Goal: Transaction & Acquisition: Purchase product/service

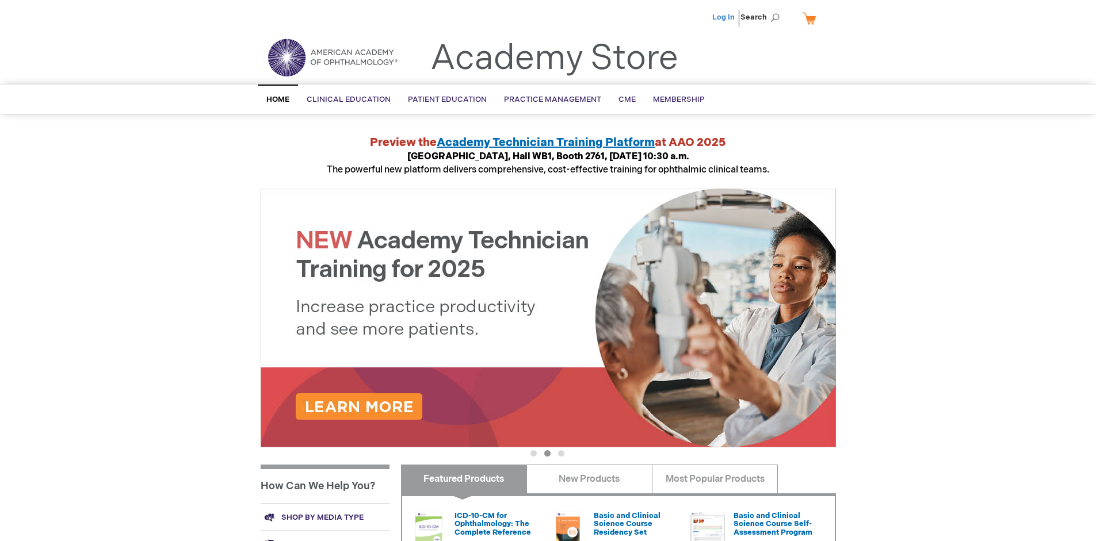
click at [724, 17] on link "Log In" at bounding box center [723, 17] width 22 height 9
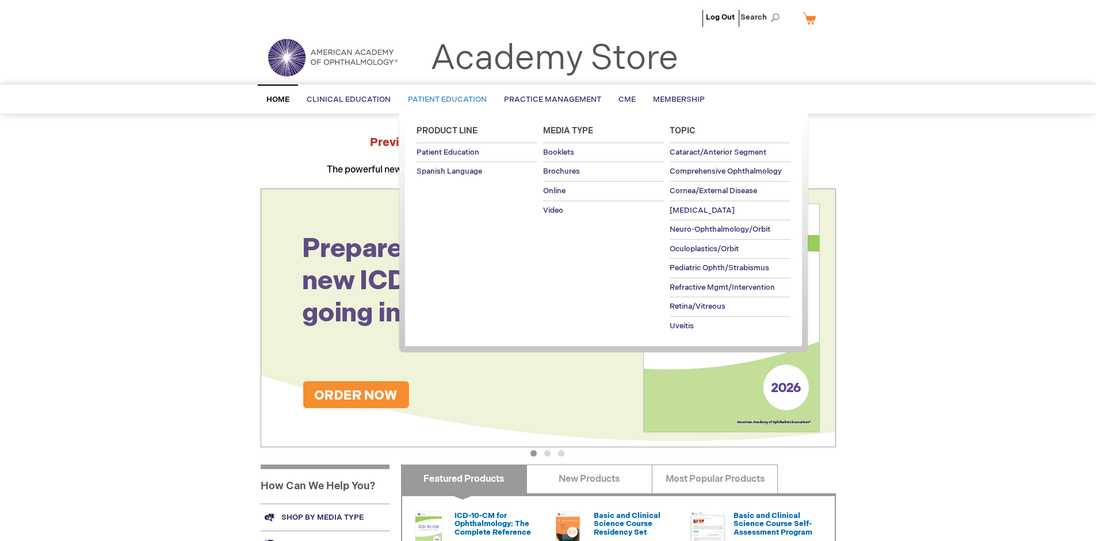
click at [444, 100] on span "Patient Education" at bounding box center [447, 99] width 79 height 9
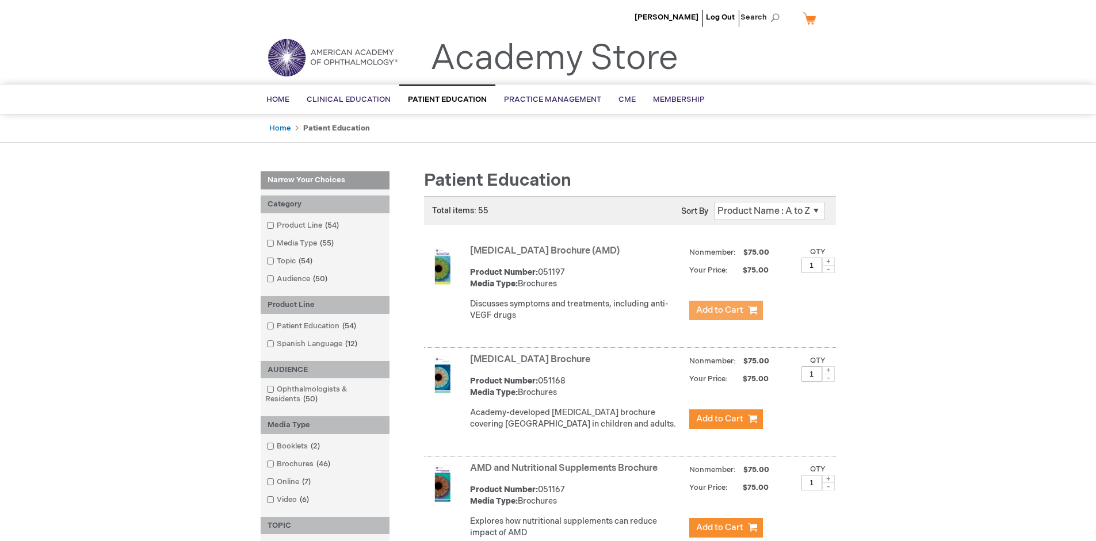
click at [726, 311] on span "Add to Cart" at bounding box center [719, 310] width 47 height 11
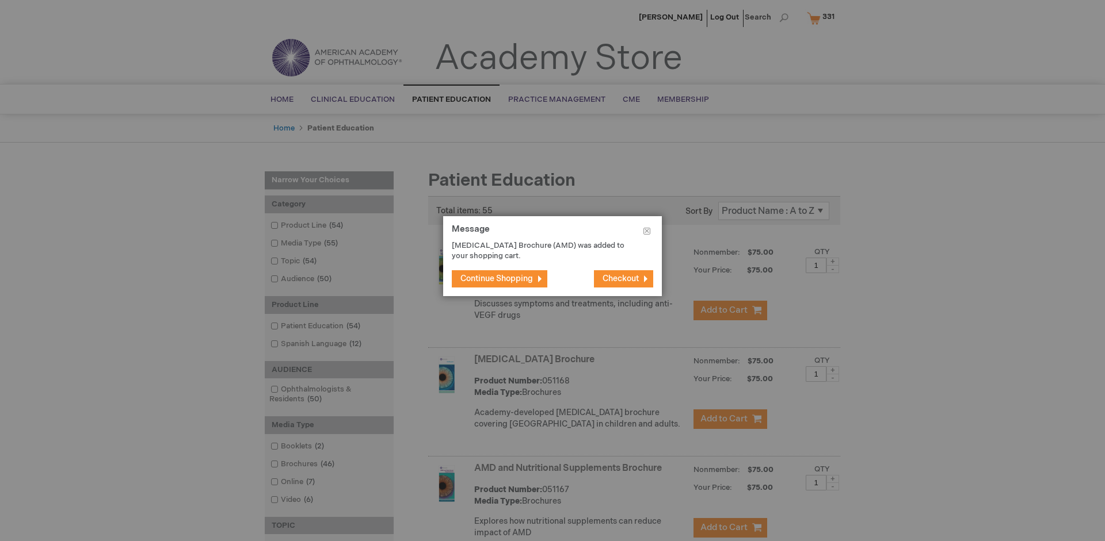
click at [497, 278] on span "Continue Shopping" at bounding box center [496, 279] width 72 height 10
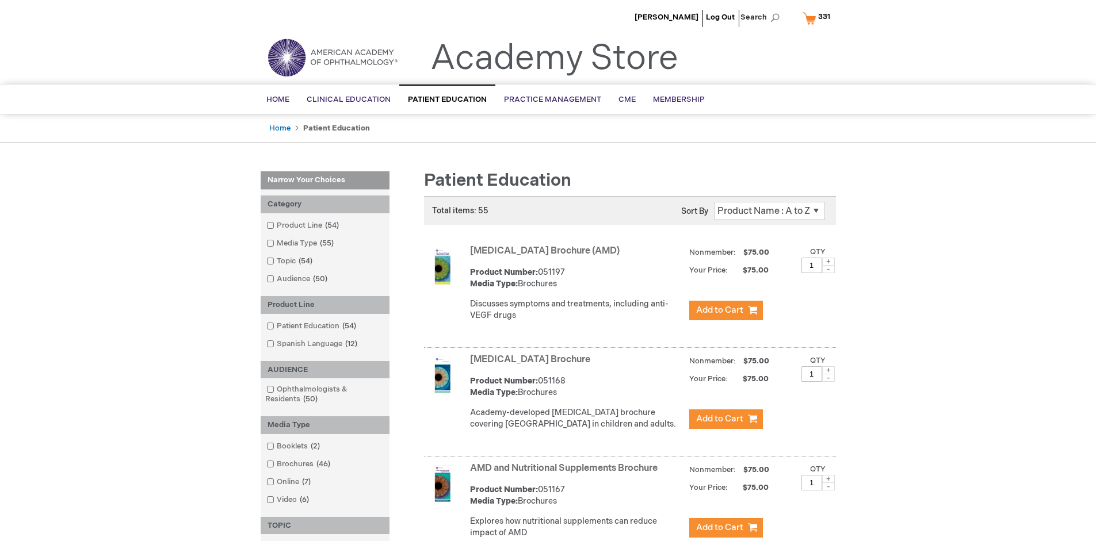
click at [566, 474] on link "AMD and Nutritional Supplements Brochure" at bounding box center [564, 468] width 188 height 11
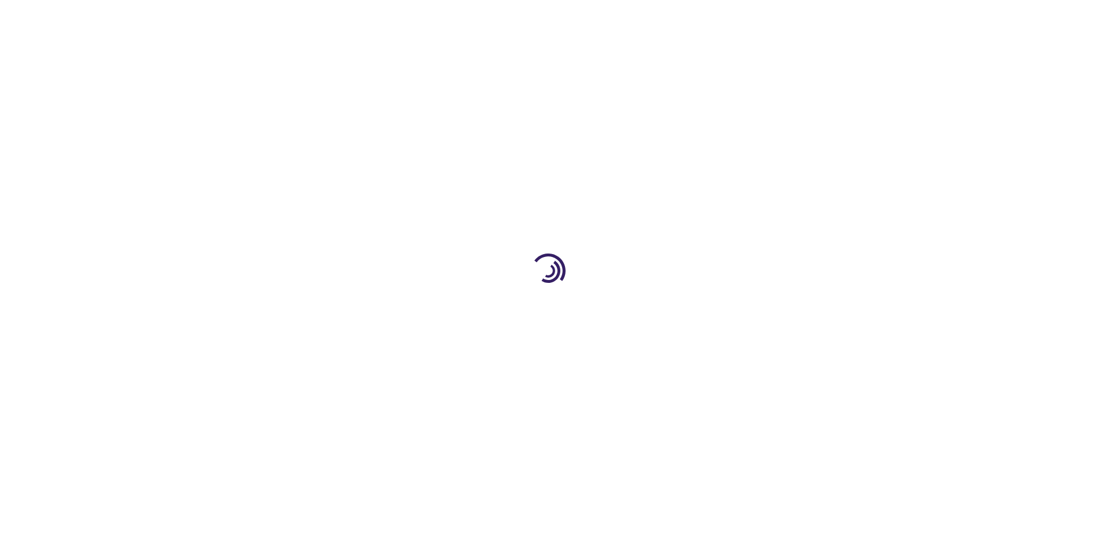
type input "1"
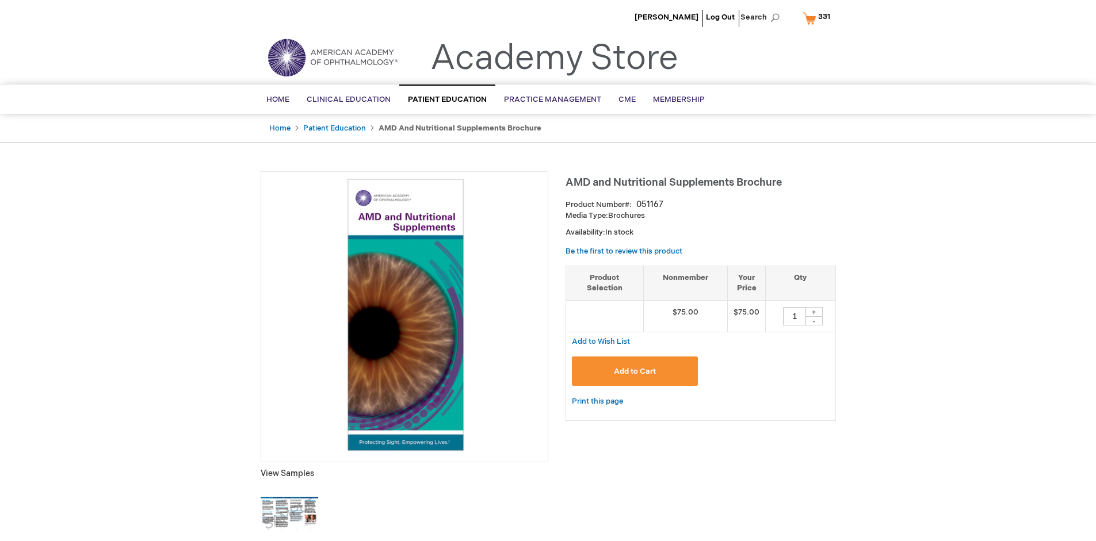
click at [635, 371] on span "Add to Cart" at bounding box center [635, 371] width 42 height 9
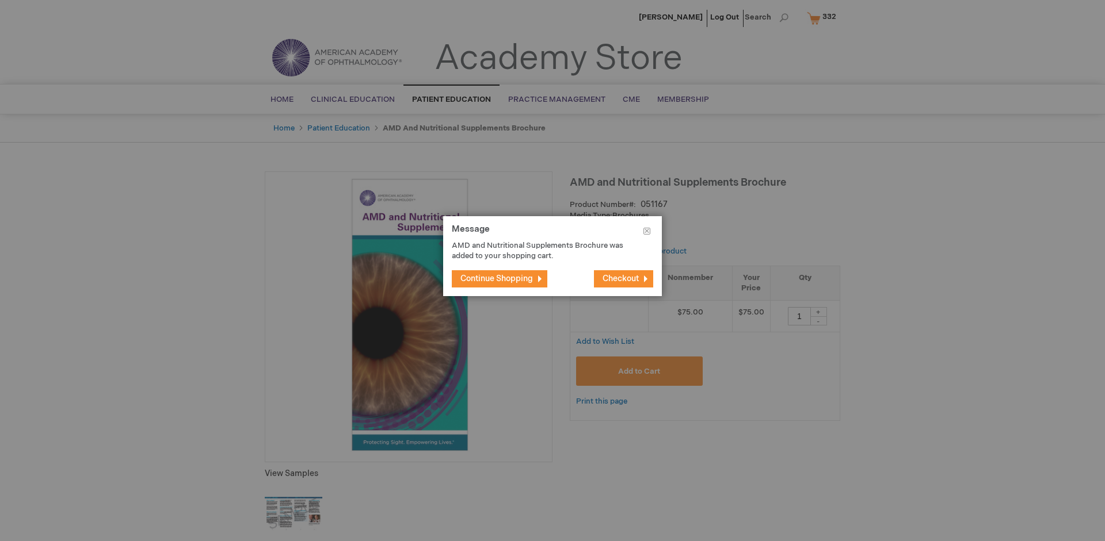
click at [497, 278] on span "Continue Shopping" at bounding box center [496, 279] width 72 height 10
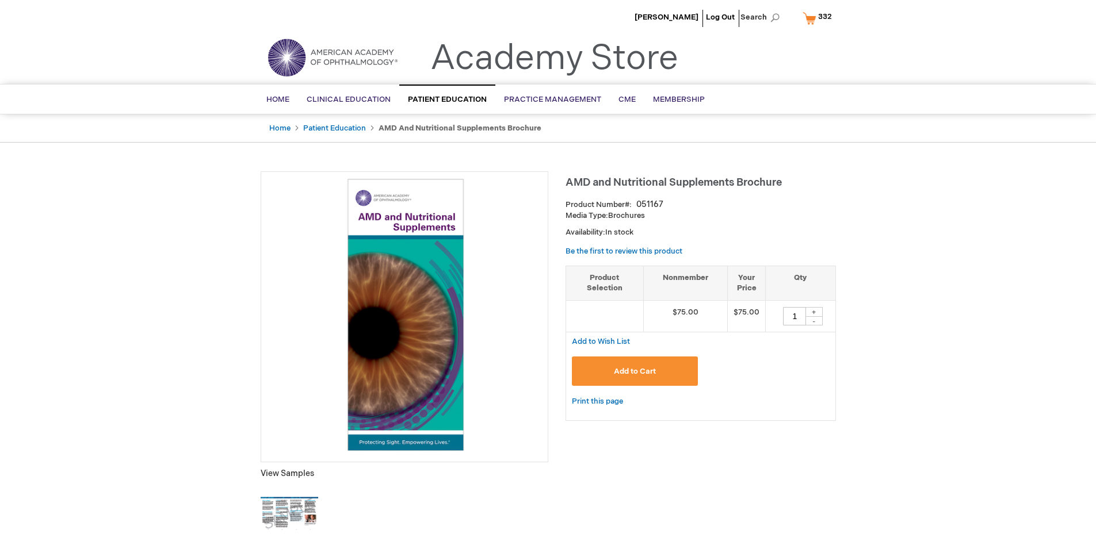
click at [819, 18] on span "332" at bounding box center [825, 16] width 14 height 9
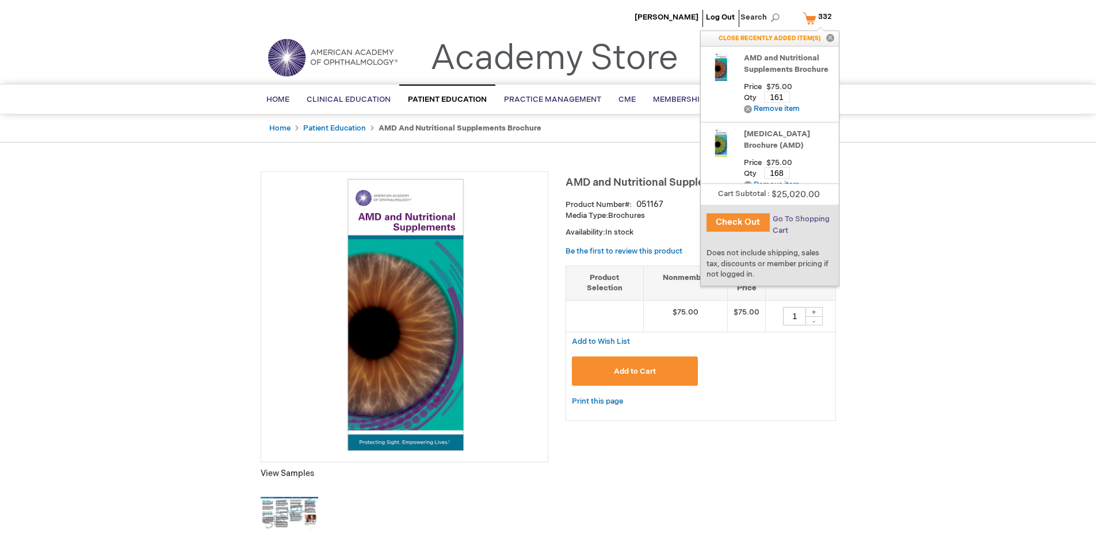
click at [800, 219] on span "Go To Shopping Cart" at bounding box center [801, 225] width 57 height 21
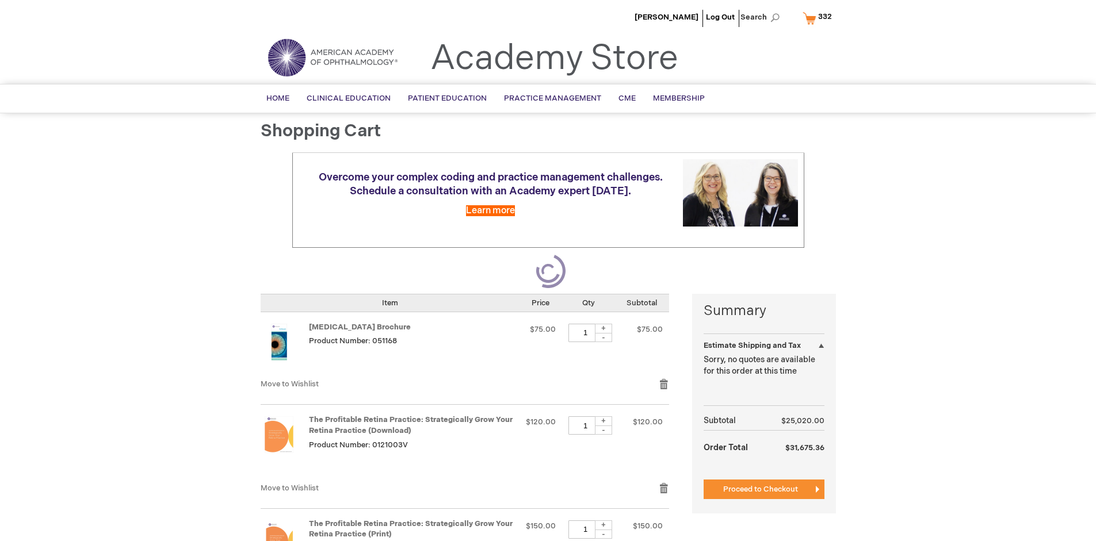
select select "US"
select select "41"
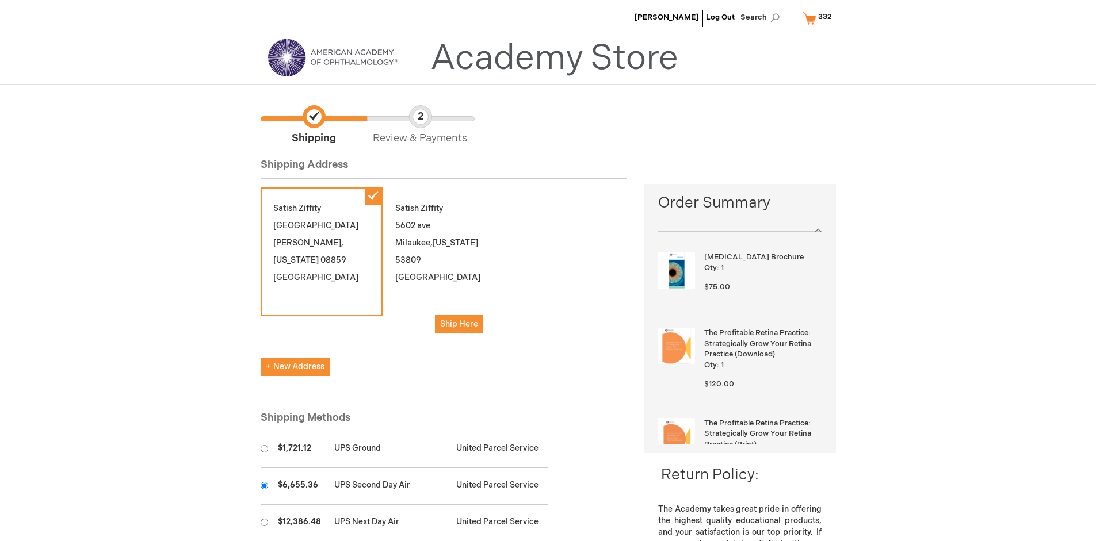
click at [264, 486] on input "radio" at bounding box center [264, 485] width 7 height 7
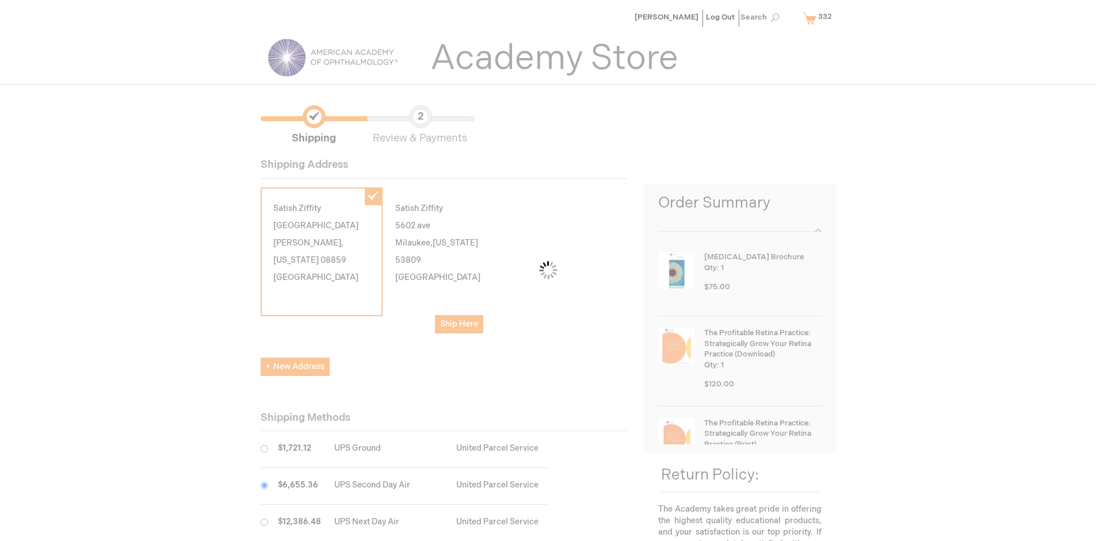
scroll to position [58, 0]
